Goal: Connect with others

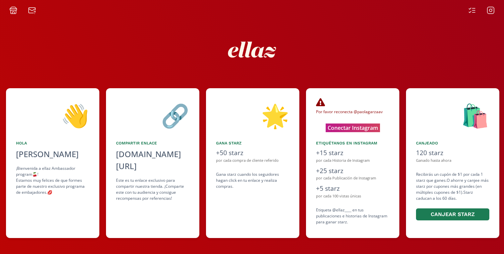
scroll to position [0, 200]
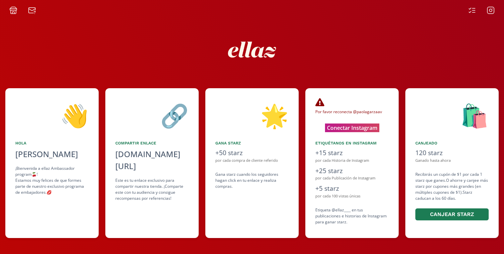
click at [347, 133] on div "Por favor reconecta @paolagarzaav Su Instagram puede desconectarse si han pasad…" at bounding box center [351, 163] width 93 height 150
click at [348, 121] on div "Por favor reconecta @paolagarzaav Su Instagram puede desconectarse si han pasad…" at bounding box center [351, 115] width 73 height 34
click at [350, 128] on button "Conectar Instagram" at bounding box center [351, 128] width 65 height 10
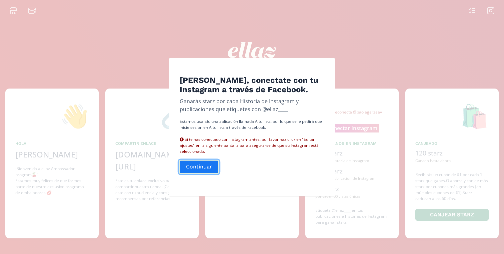
click at [207, 166] on button "Continuar" at bounding box center [199, 167] width 41 height 14
